Goal: Information Seeking & Learning: Learn about a topic

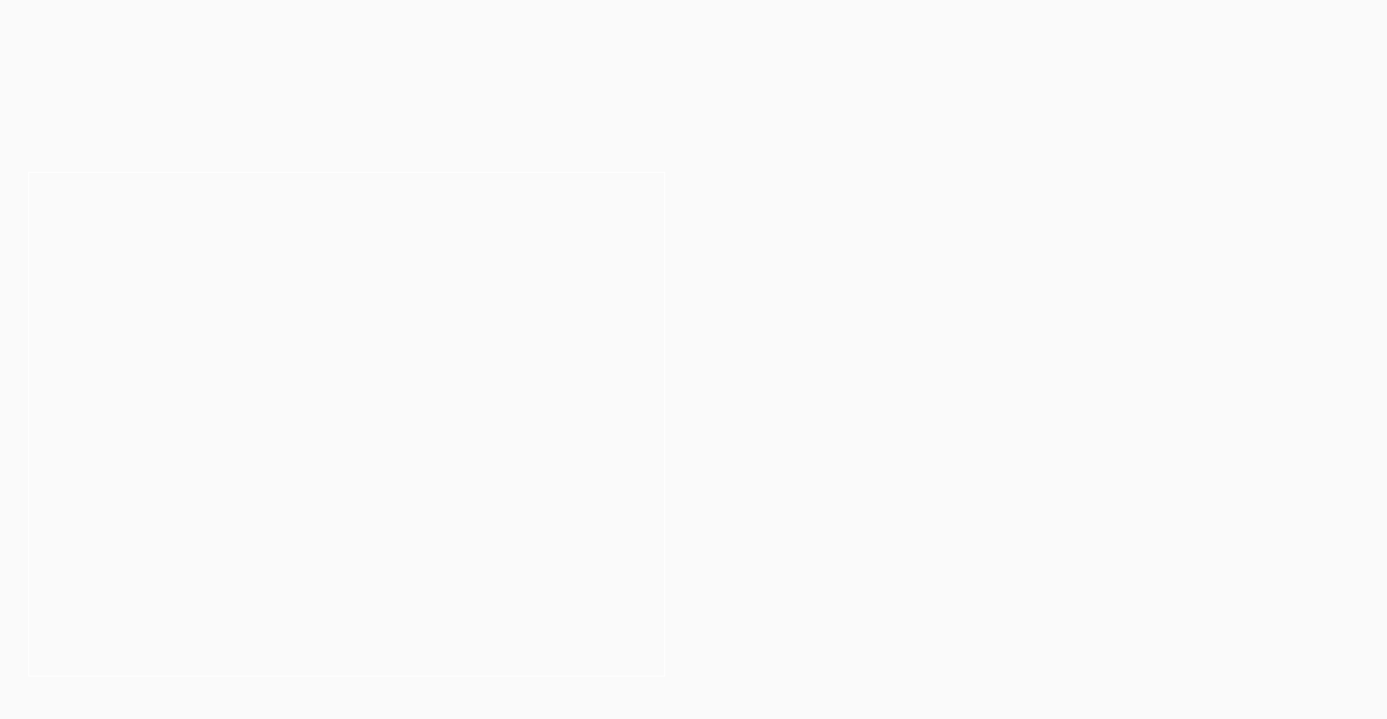
click at [762, 127] on button "Cancel" at bounding box center [760, 121] width 99 height 47
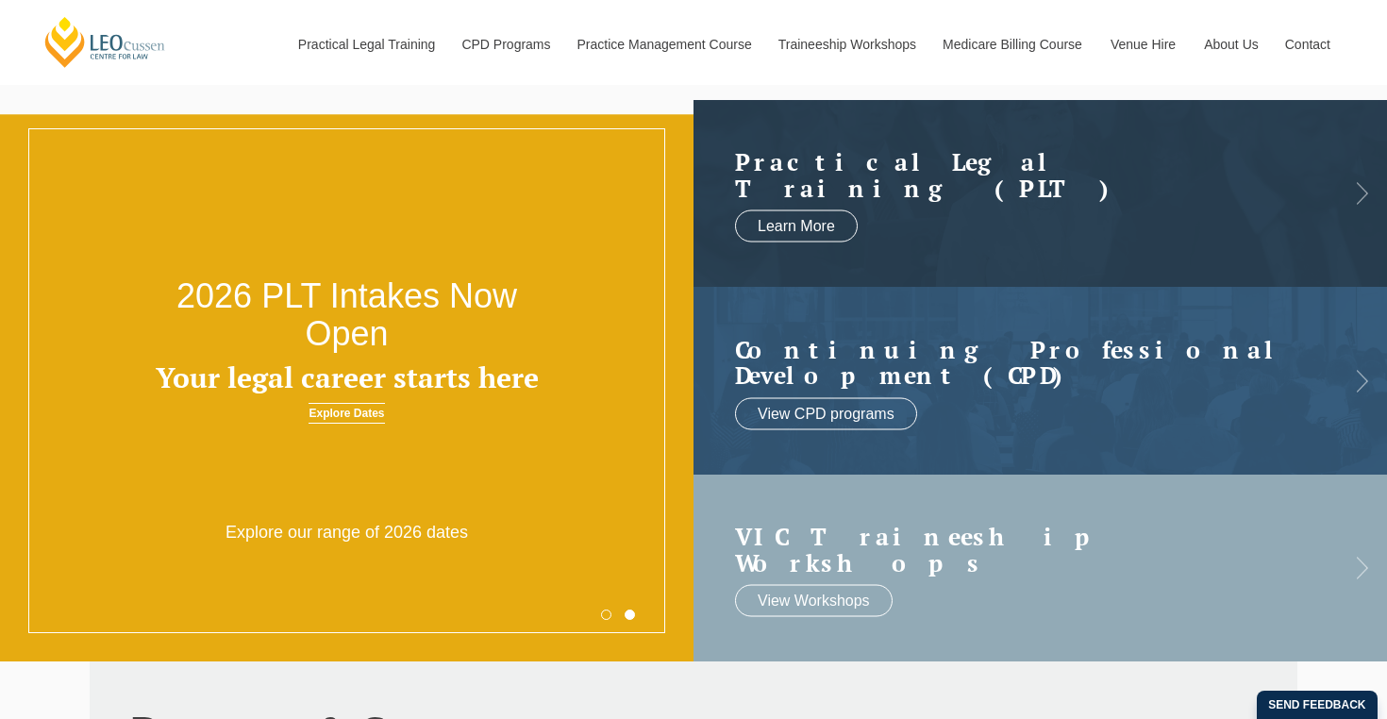
scroll to position [75, 0]
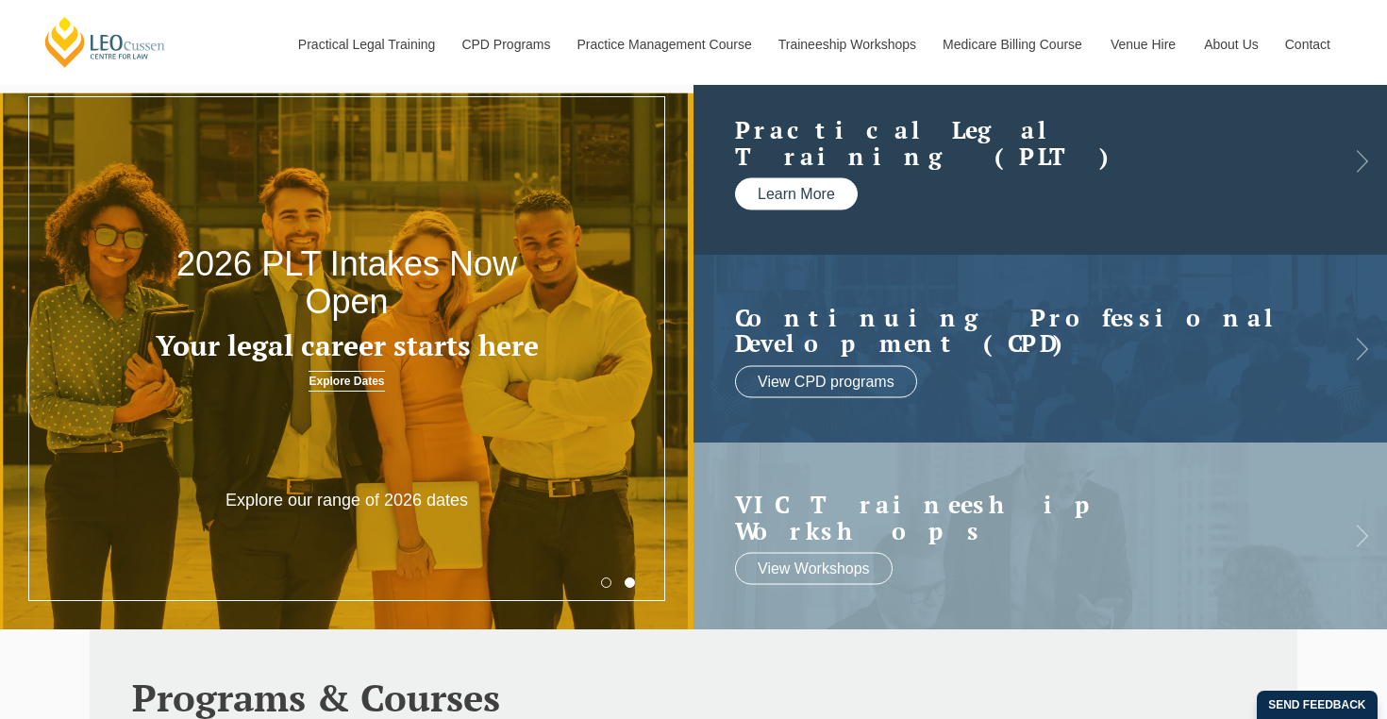
click at [817, 188] on link "Learn More" at bounding box center [796, 194] width 123 height 32
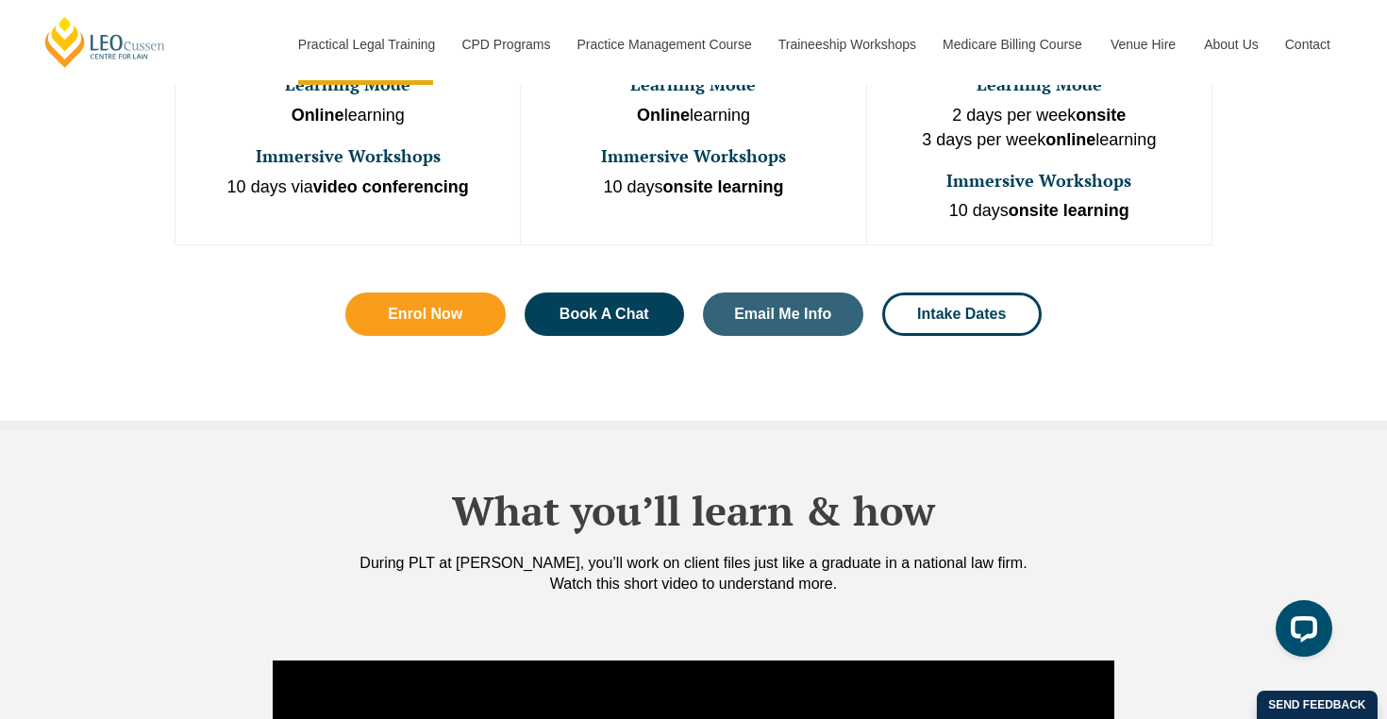
scroll to position [1342, 0]
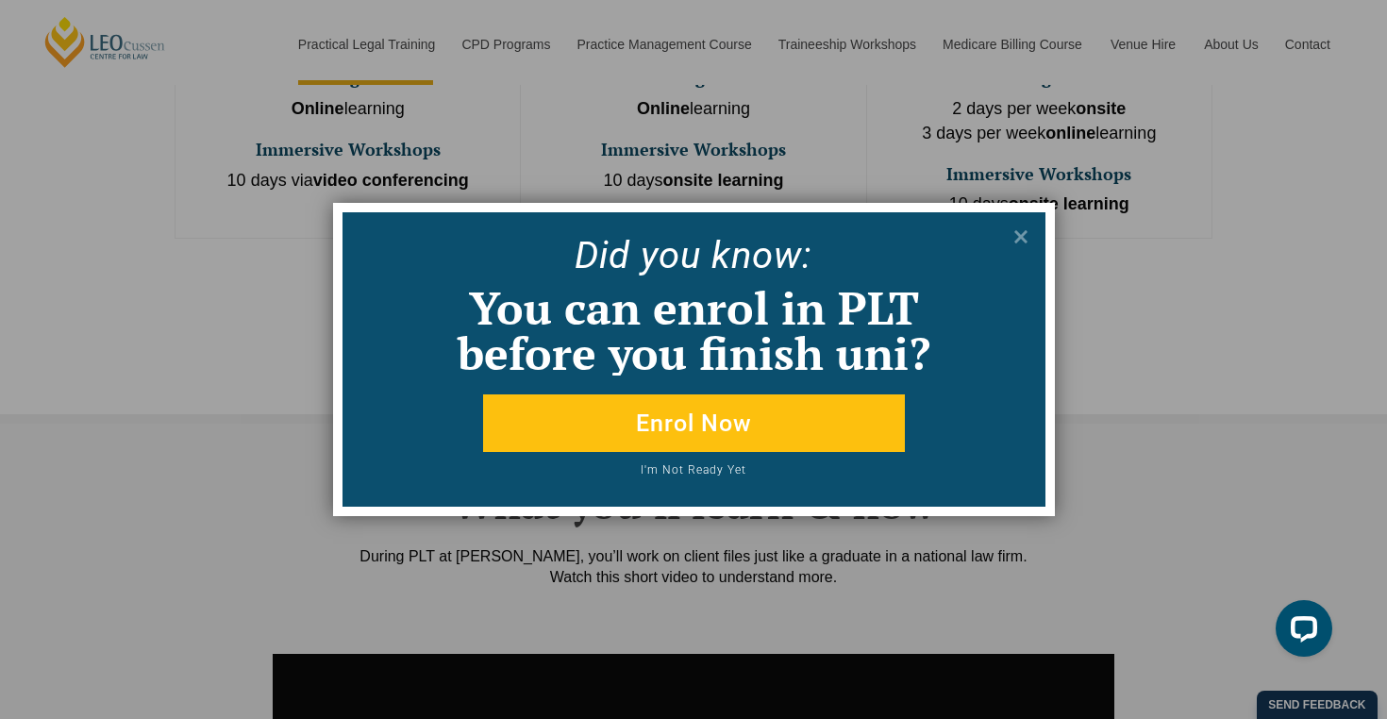
click at [1035, 233] on div "Did yo u know:" at bounding box center [693, 248] width 701 height 71
click at [1020, 232] on icon at bounding box center [1021, 236] width 21 height 21
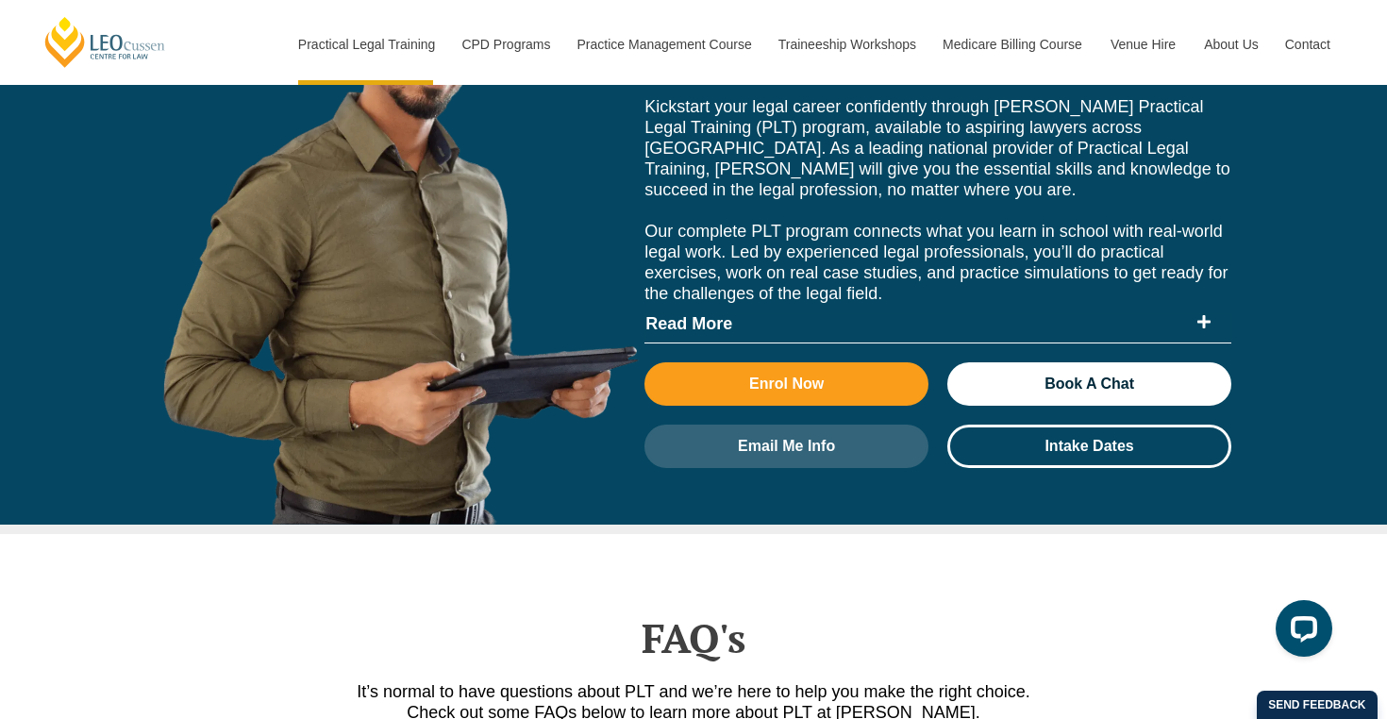
scroll to position [7963, 0]
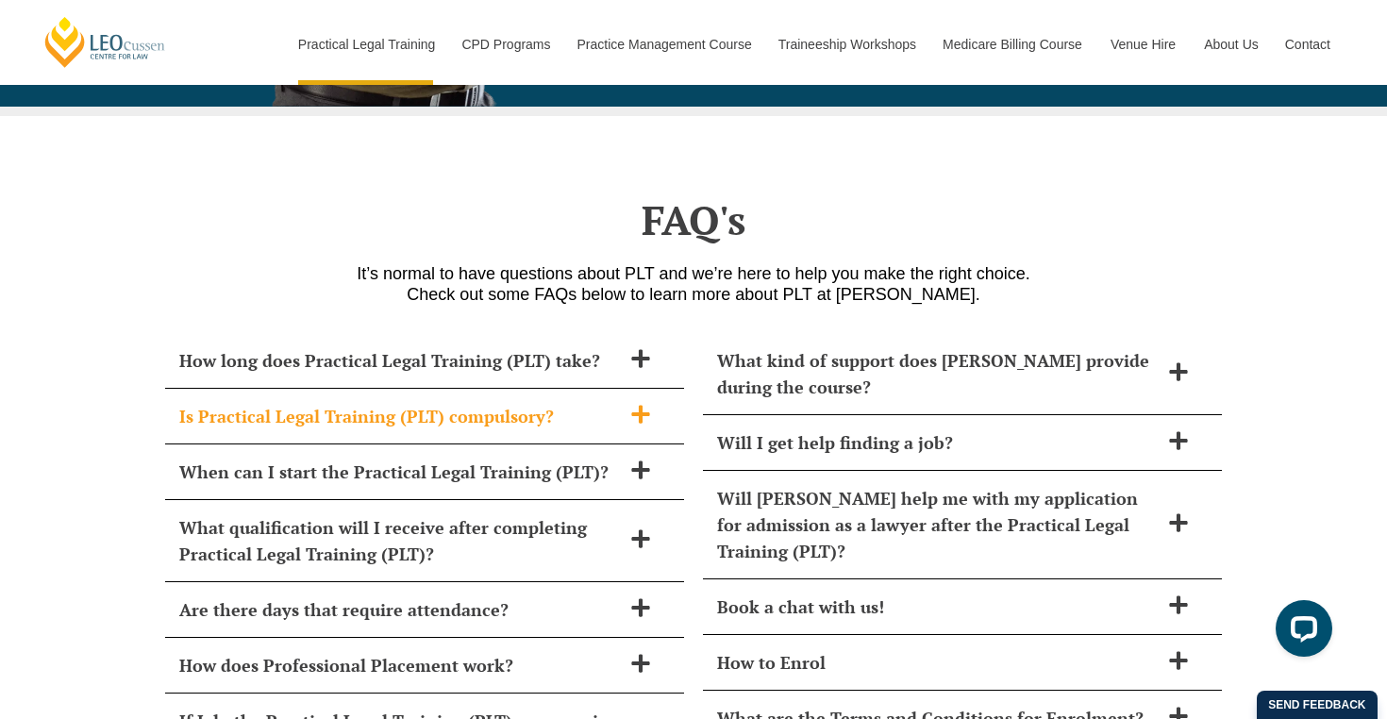
click at [646, 389] on div "Is Practical Legal Training (PLT) compulsory?" at bounding box center [424, 417] width 519 height 56
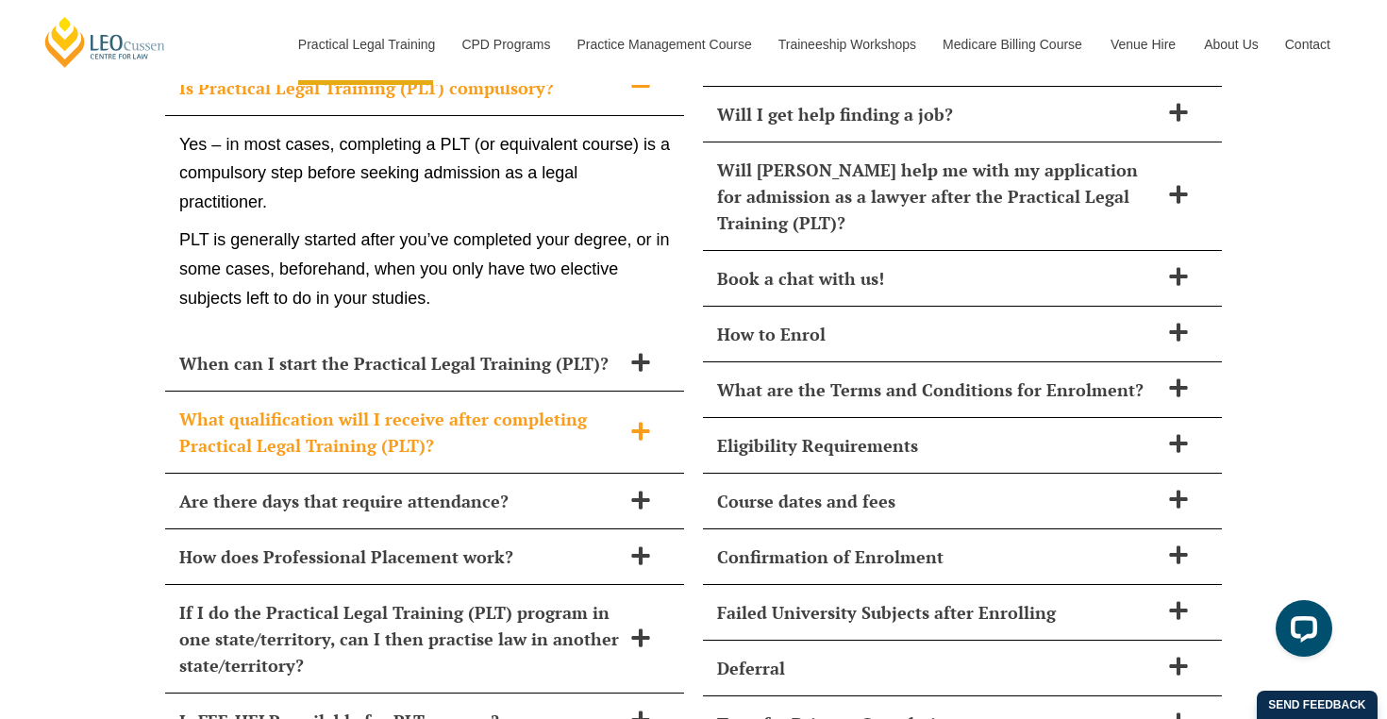
scroll to position [8323, 0]
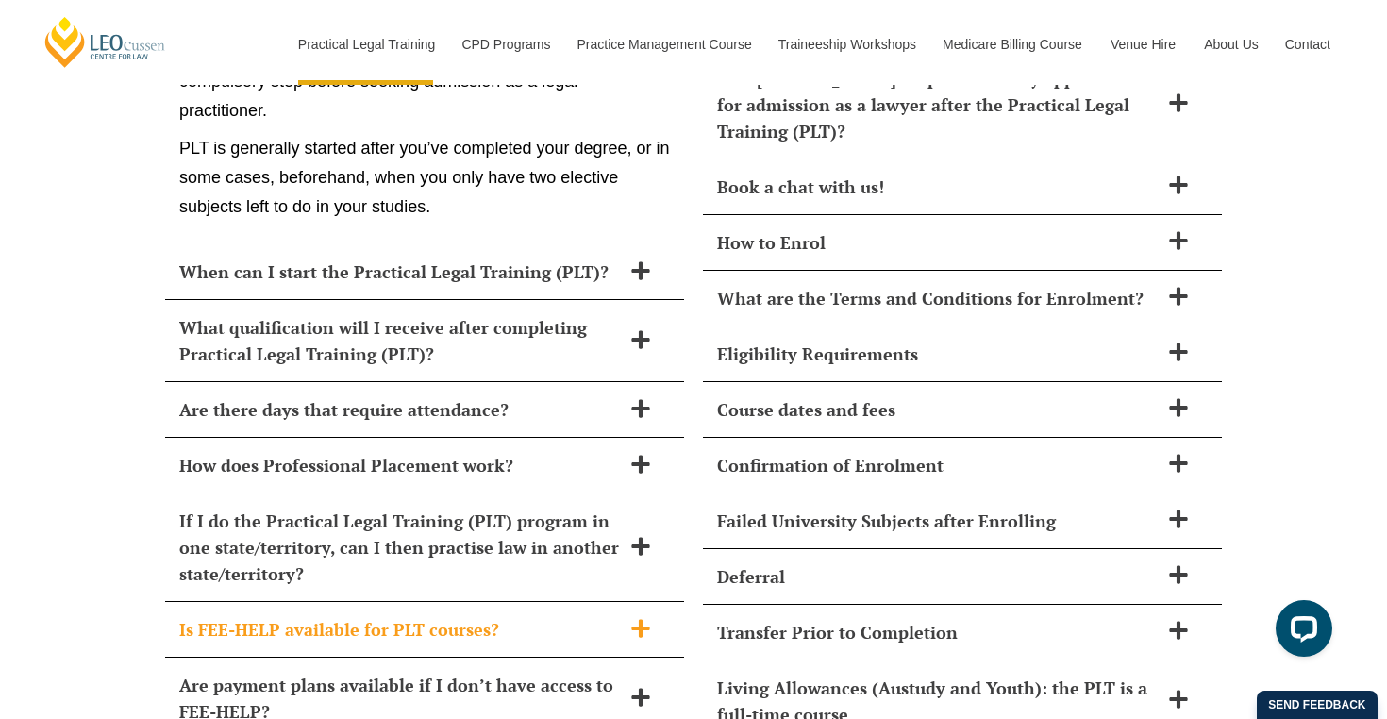
click at [627, 618] on span at bounding box center [641, 630] width 40 height 24
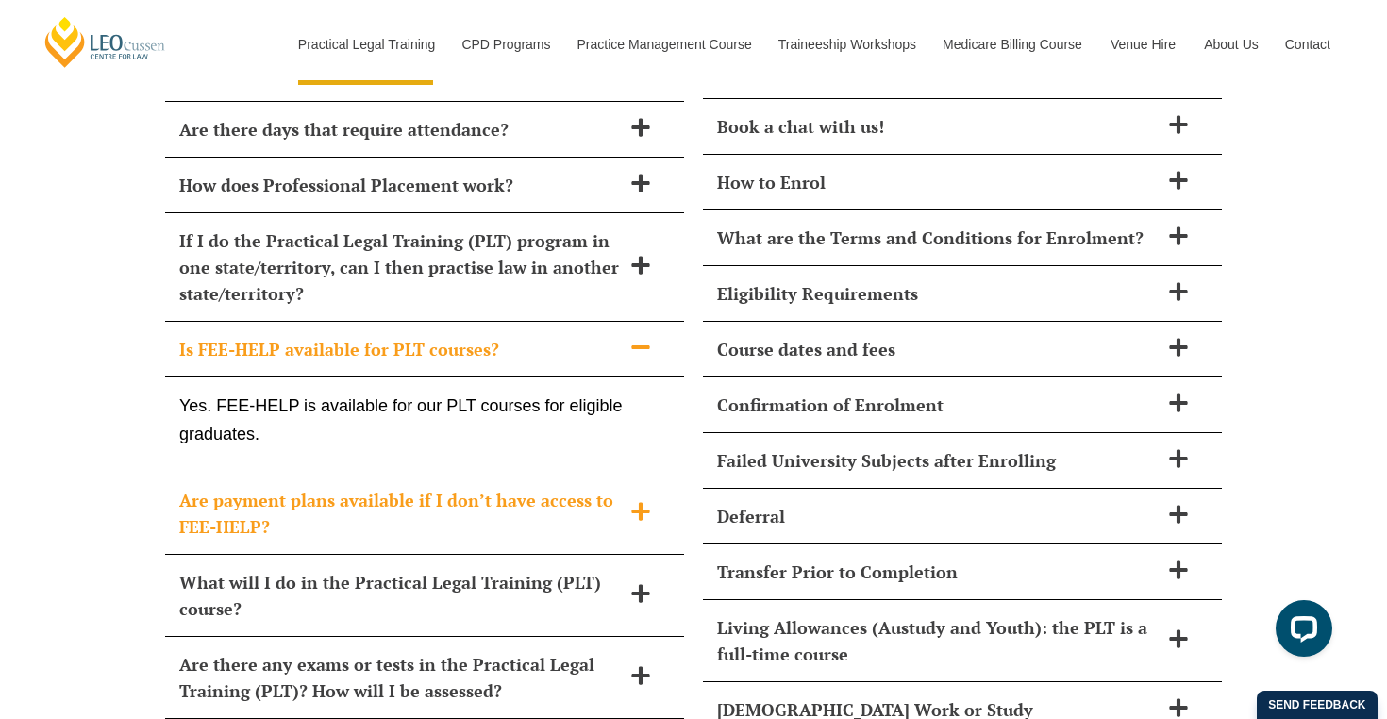
scroll to position [8445, 0]
click at [479, 485] on span "Are payment plans available if I don’t have access to FEE-HELP?" at bounding box center [400, 511] width 442 height 53
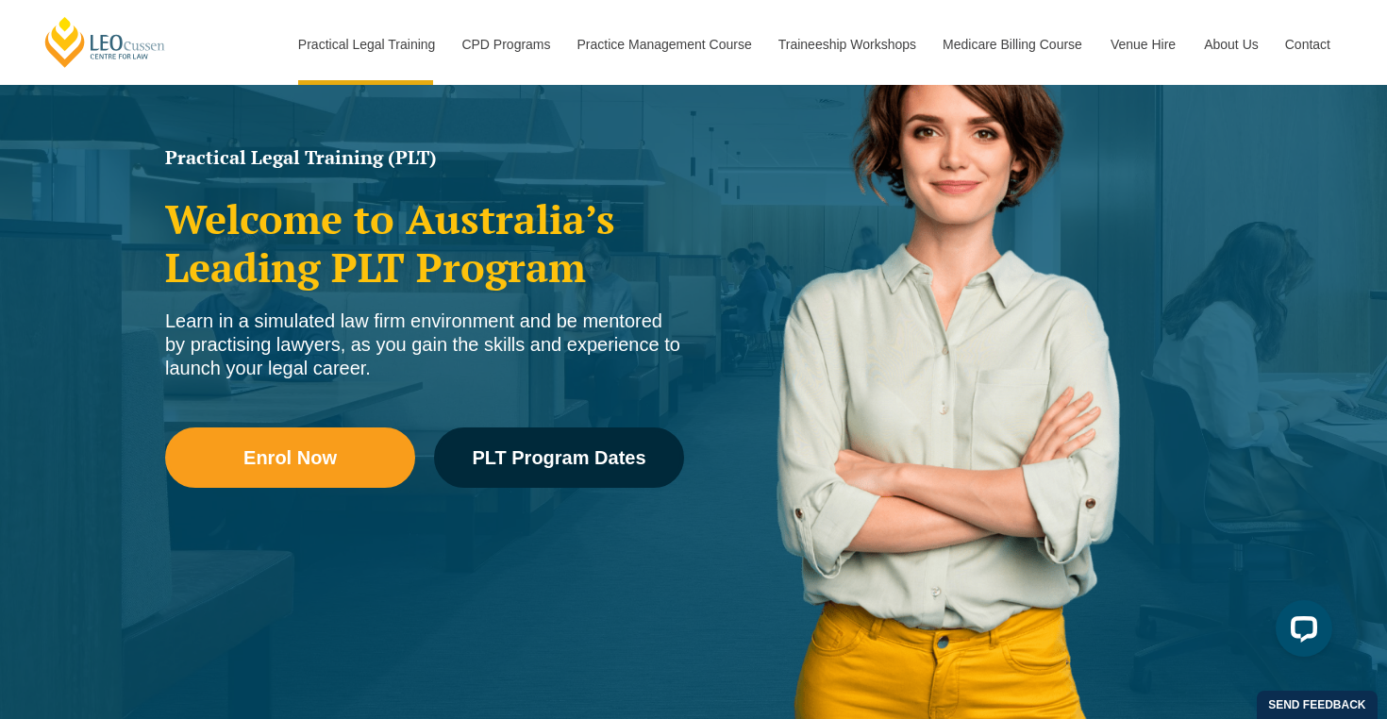
scroll to position [228, 0]
